Goal: Task Accomplishment & Management: Use online tool/utility

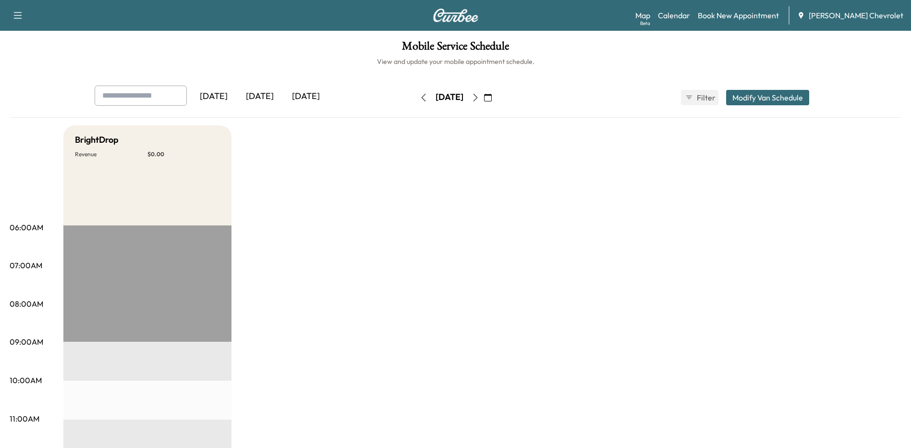
click at [263, 93] on div "[DATE]" at bounding box center [260, 97] width 46 height 22
click at [479, 98] on icon "button" at bounding box center [476, 98] width 8 height 8
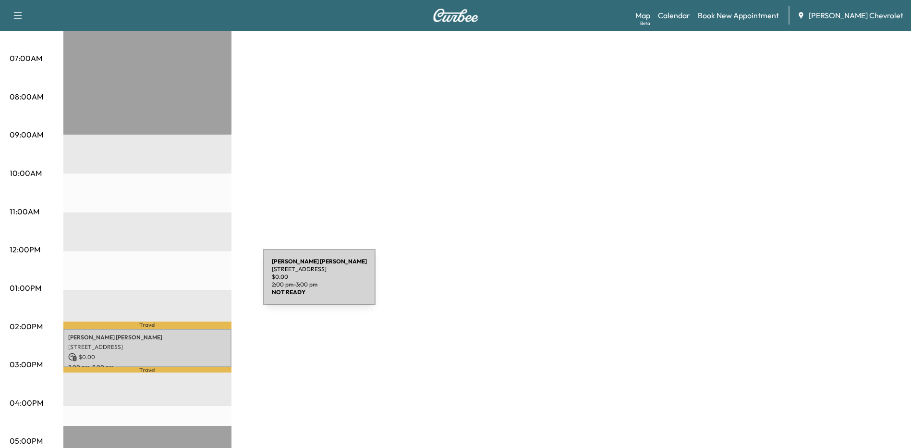
scroll to position [288, 0]
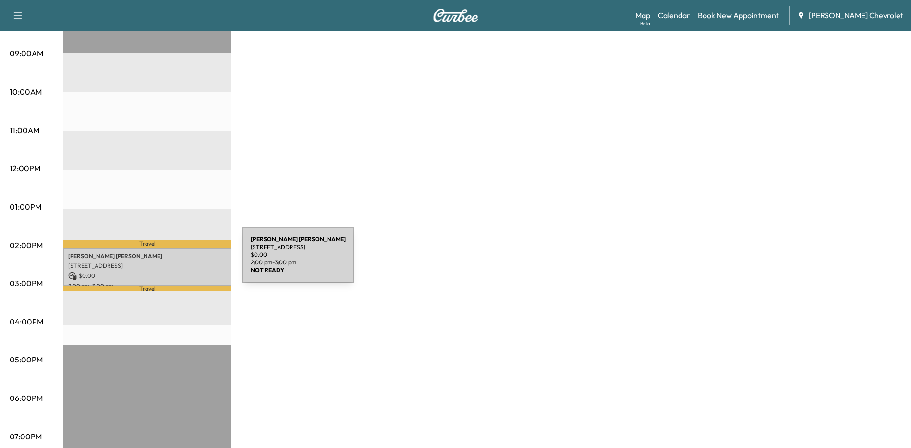
click at [170, 262] on p "[STREET_ADDRESS]" at bounding box center [147, 266] width 159 height 8
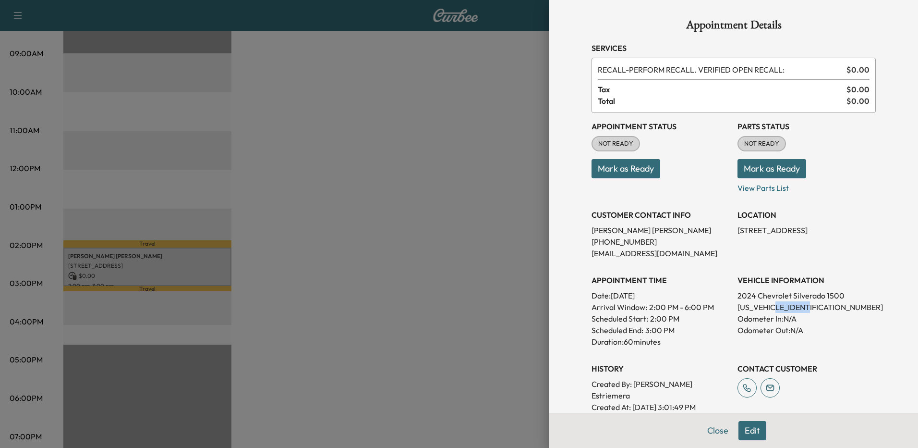
drag, startPoint x: 807, startPoint y: 306, endPoint x: 776, endPoint y: 306, distance: 31.2
click at [776, 306] on p "[US_VEHICLE_IDENTIFICATION_NUMBER]" at bounding box center [807, 307] width 138 height 12
copy p "RZ136295"
click at [707, 428] on button "Close" at bounding box center [718, 430] width 34 height 19
